Goal: Find specific page/section: Find specific page/section

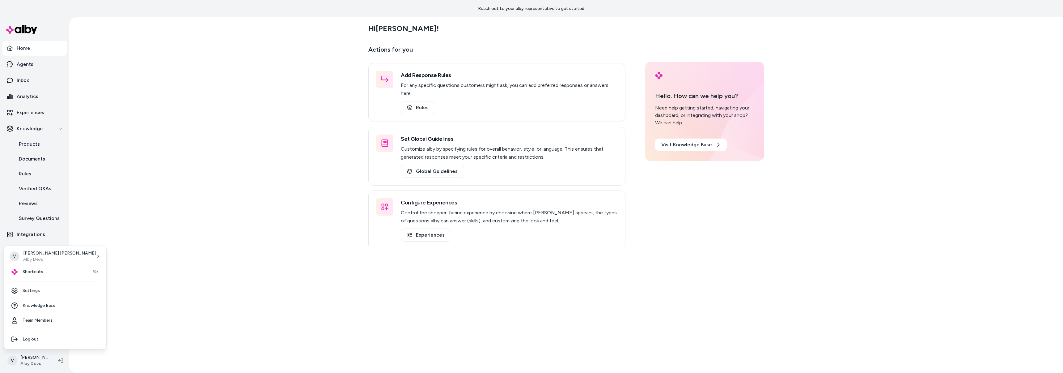
click at [28, 354] on html "Reach out to your alby representative to get started. Home Agents Inbox Analyti…" at bounding box center [531, 186] width 1063 height 373
click at [38, 273] on span "Shortcuts" at bounding box center [33, 272] width 21 height 6
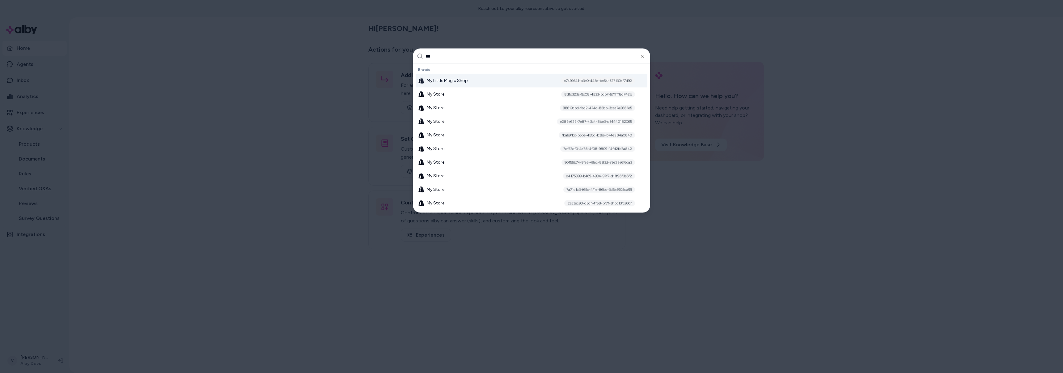
type input "****"
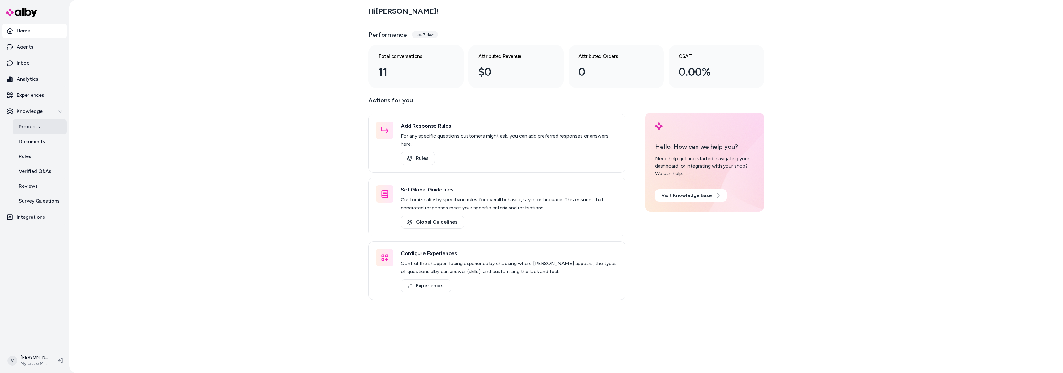
click at [38, 130] on p "Products" at bounding box center [29, 126] width 21 height 7
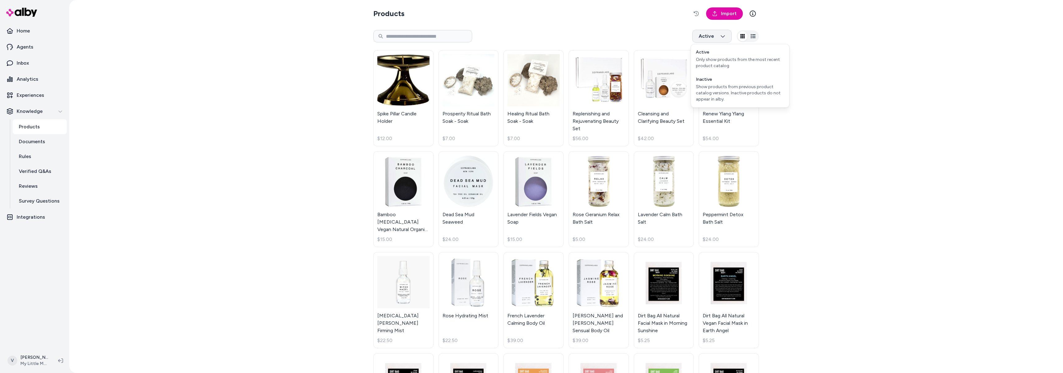
click at [726, 36] on html "Home Agents Inbox Analytics Experiences Knowledge Products Documents Rules Veri…" at bounding box center [531, 186] width 1063 height 373
click at [711, 87] on div "Show products from previous product catalog versions. Inactive products do not …" at bounding box center [740, 93] width 88 height 19
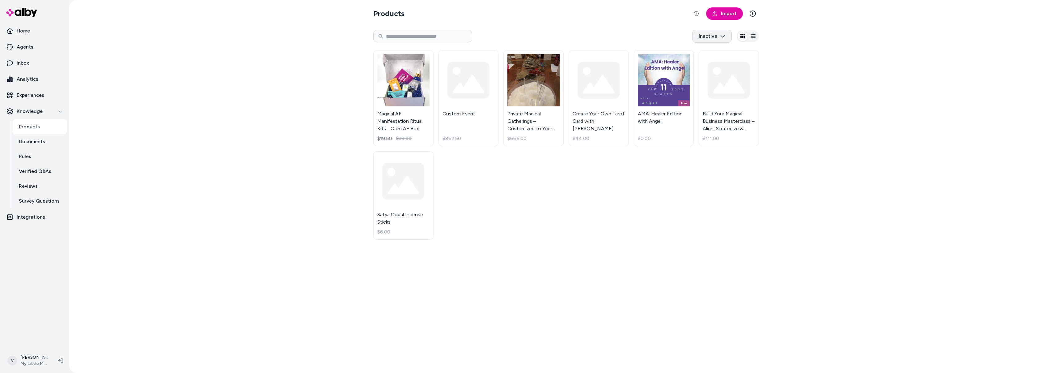
click at [706, 36] on html "Home Agents Inbox Analytics Experiences Knowledge Products Documents Rules Veri…" at bounding box center [531, 186] width 1063 height 373
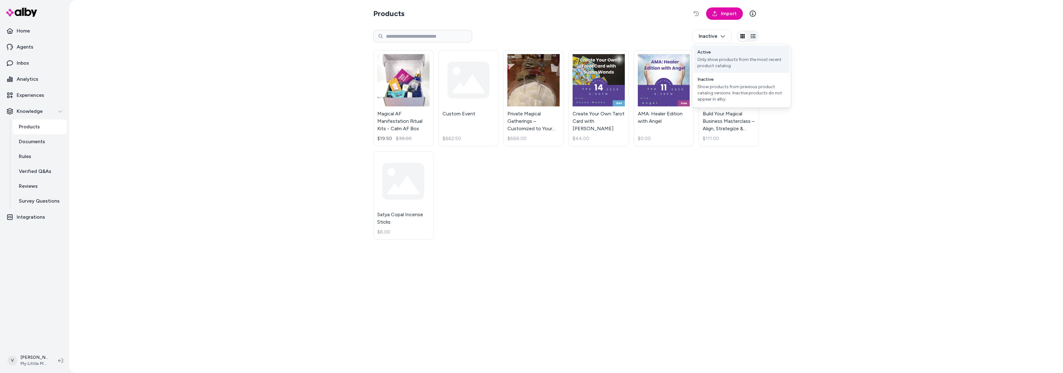
click at [708, 53] on div "Active" at bounding box center [704, 52] width 13 height 6
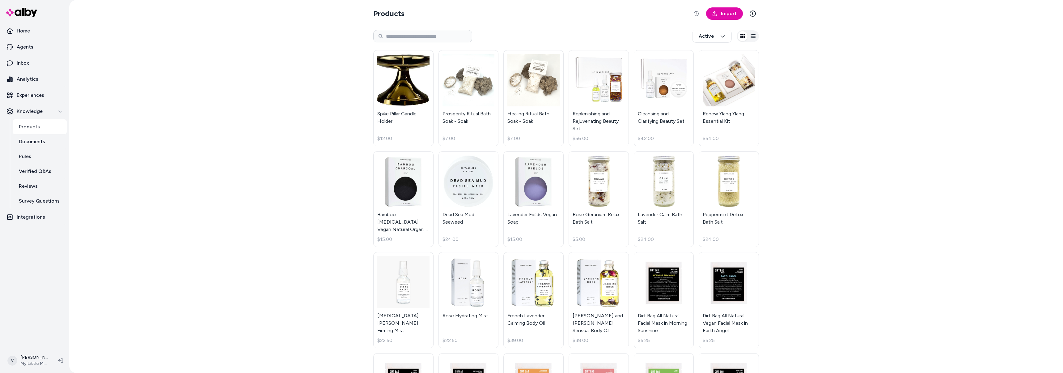
click at [708, 37] on html "Home Agents Inbox Analytics Experiences Knowledge Products Documents Rules Veri…" at bounding box center [531, 186] width 1063 height 373
click at [710, 87] on div "Show products from previous product catalog versions. Inactive products do not …" at bounding box center [740, 93] width 88 height 19
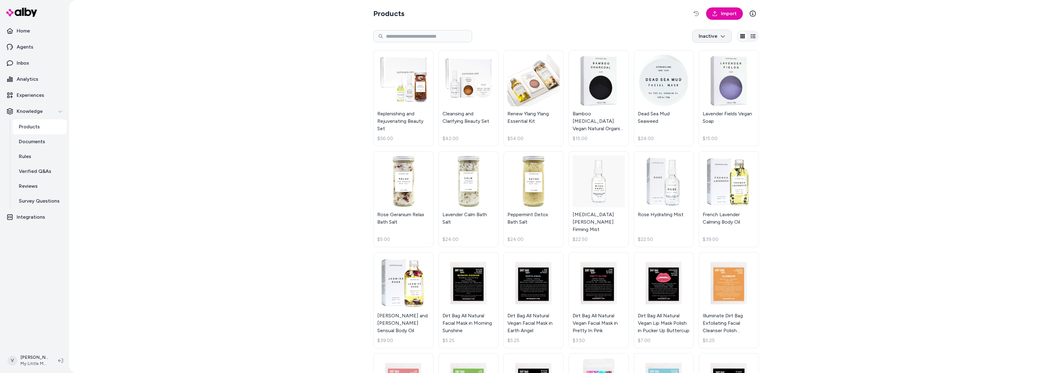
click at [699, 32] on html "Home Agents Inbox Analytics Experiences Knowledge Products Documents Rules Veri…" at bounding box center [531, 186] width 1063 height 373
click at [698, 53] on div "Active" at bounding box center [702, 52] width 13 height 6
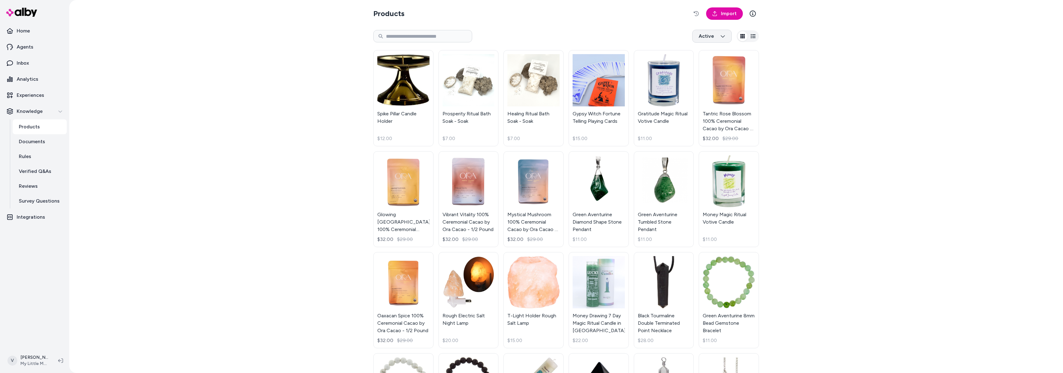
click at [700, 37] on html "Home Agents Inbox Analytics Experiences Knowledge Products Documents Rules Veri…" at bounding box center [531, 186] width 1063 height 373
click at [704, 98] on div "Show products from previous product catalog versions. Inactive products do not …" at bounding box center [740, 93] width 88 height 19
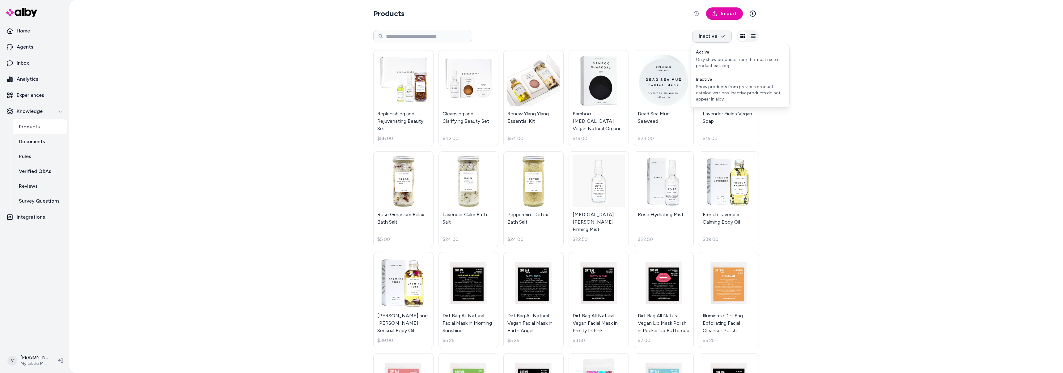
click at [711, 37] on html "Home Agents Inbox Analytics Experiences Knowledge Products Documents Rules Veri…" at bounding box center [531, 186] width 1063 height 373
click at [710, 52] on div "Active Only show products from the most recent product catalog" at bounding box center [740, 58] width 96 height 27
